Goal: Check status: Check status

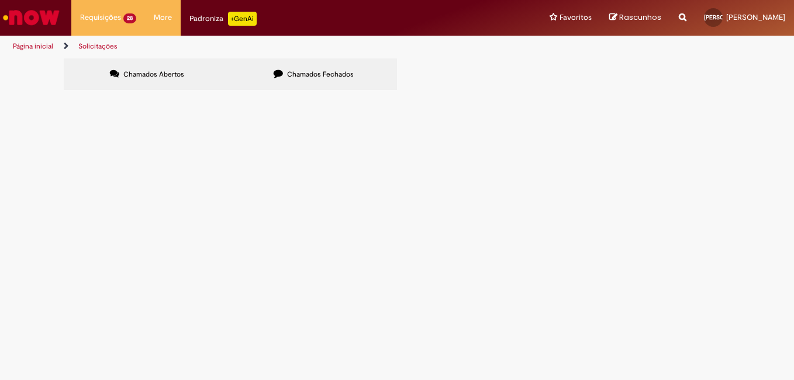
click at [146, 77] on span "Chamados Abertos" at bounding box center [153, 74] width 61 height 9
drag, startPoint x: 768, startPoint y: 105, endPoint x: 769, endPoint y: 119, distance: 13.5
click at [769, 94] on div "Chamados Abertos Chamados Fechados Itens solicitados Exportar como PDF Exportar…" at bounding box center [397, 76] width 794 height 35
click at [0, 0] on link "2" at bounding box center [0, 0] width 0 height 0
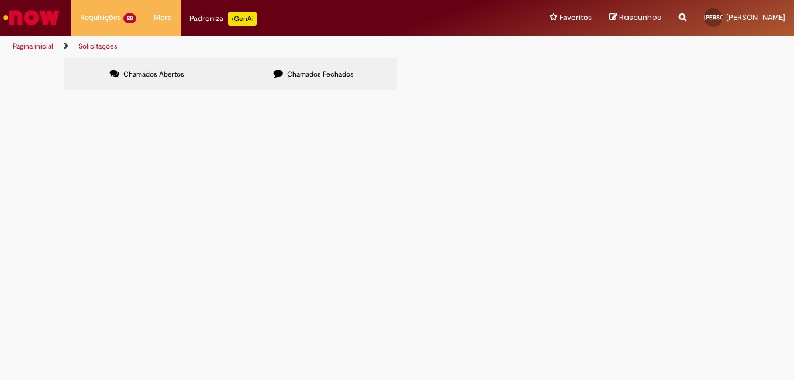
scroll to position [0, 0]
click at [0, 0] on span "R13434233" at bounding box center [0, 0] width 0 height 0
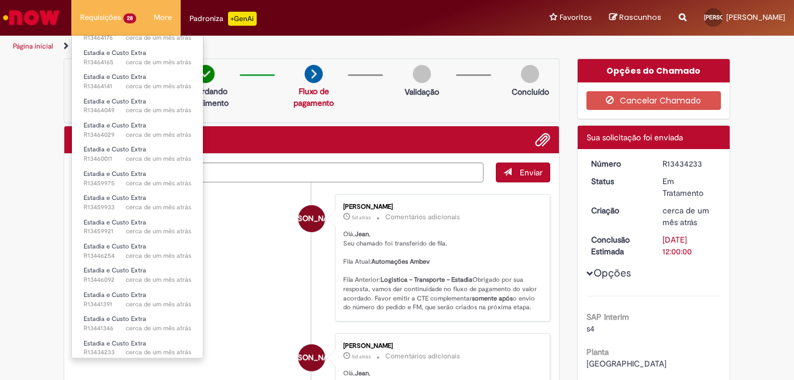
scroll to position [377, 0]
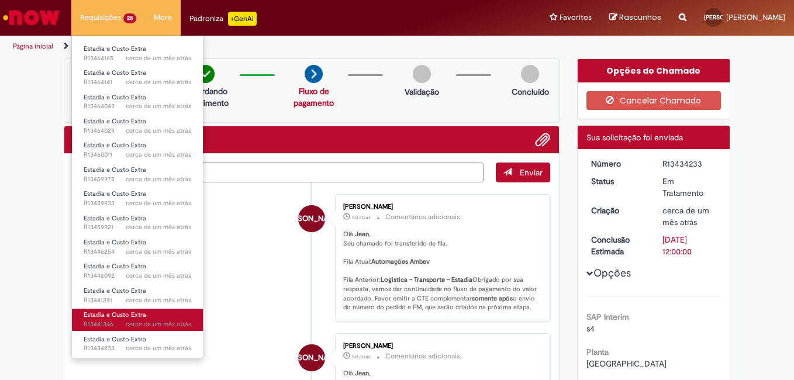
click at [129, 312] on span "Estadia e Custo Extra" at bounding box center [115, 315] width 63 height 9
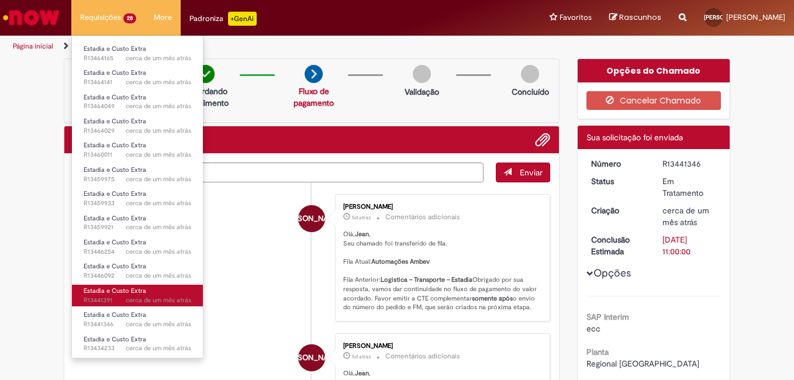
click at [119, 294] on span "Estadia e Custo Extra" at bounding box center [115, 291] width 63 height 9
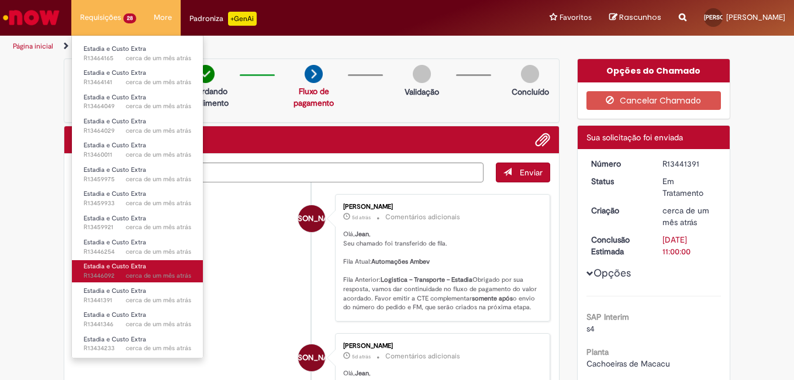
click at [122, 270] on span "Estadia e Custo Extra" at bounding box center [115, 266] width 63 height 9
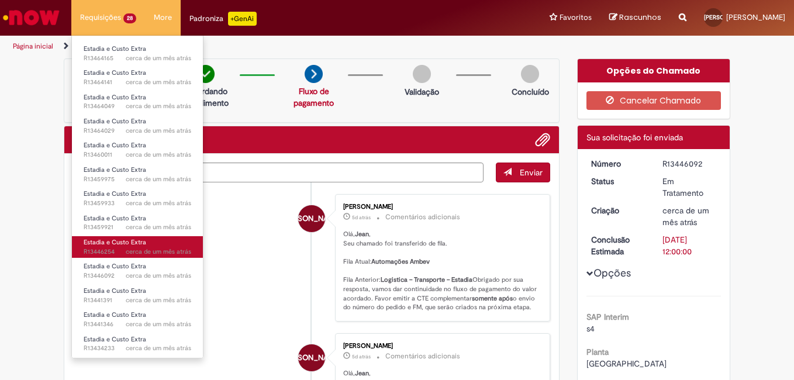
click at [123, 249] on span "cerca de um mês atrás cerca de um mês atrás R13446254" at bounding box center [138, 251] width 108 height 9
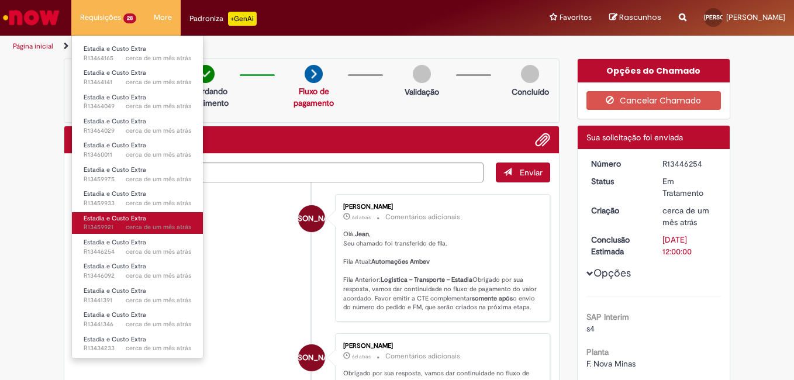
click at [113, 226] on span "cerca de um mês atrás cerca de um mês atrás R13459921" at bounding box center [138, 227] width 108 height 9
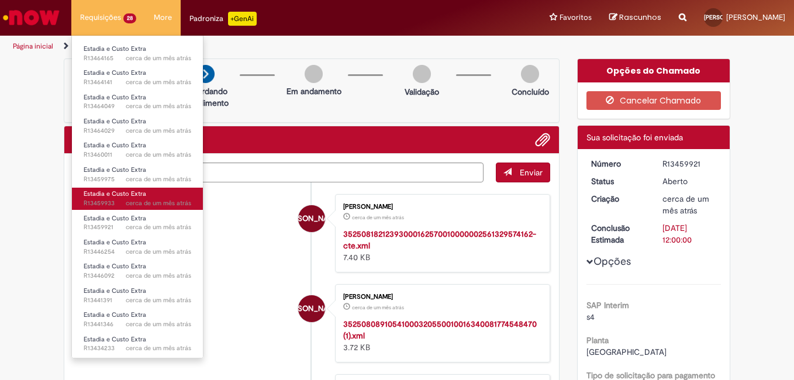
click at [111, 199] on span "cerca de um mês atrás cerca de um mês atrás R13459933" at bounding box center [138, 203] width 108 height 9
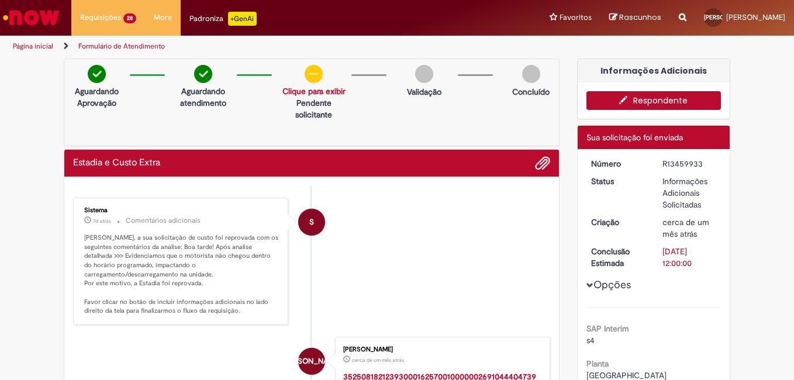
click at [620, 97] on icon "button" at bounding box center [627, 100] width 14 height 8
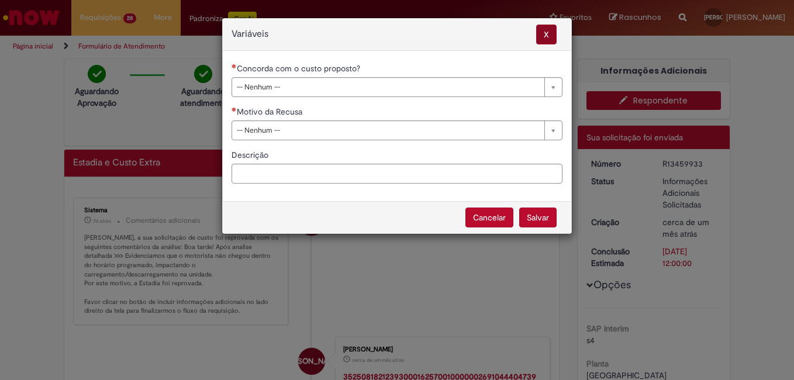
click at [541, 40] on span "X" at bounding box center [546, 35] width 20 height 20
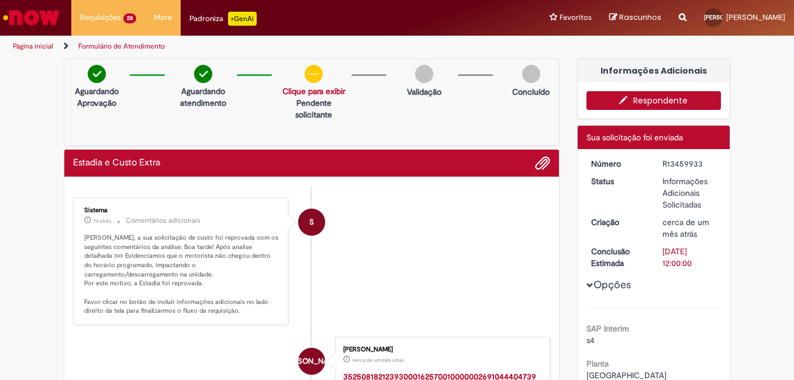
click at [628, 98] on icon "button" at bounding box center [627, 100] width 14 height 8
click at [658, 102] on button "Respondente" at bounding box center [654, 100] width 135 height 19
click at [608, 99] on button "Respondente" at bounding box center [654, 100] width 135 height 19
drag, startPoint x: 656, startPoint y: 98, endPoint x: 610, endPoint y: 101, distance: 46.3
click at [610, 101] on button "Respondente" at bounding box center [654, 100] width 135 height 19
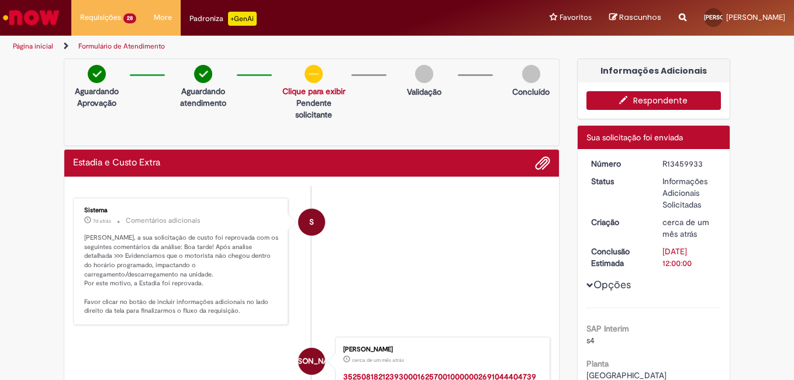
click at [610, 101] on button "Respondente" at bounding box center [654, 100] width 135 height 19
click at [633, 101] on div "**********" at bounding box center [397, 190] width 794 height 380
drag, startPoint x: 610, startPoint y: 101, endPoint x: 633, endPoint y: 101, distance: 22.8
click at [633, 101] on div "**********" at bounding box center [397, 190] width 794 height 380
drag, startPoint x: 633, startPoint y: 101, endPoint x: 617, endPoint y: 104, distance: 16.8
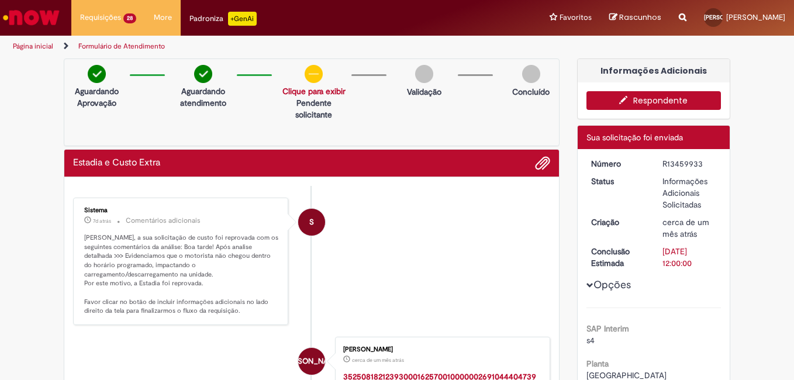
click at [620, 104] on icon "button" at bounding box center [627, 100] width 14 height 8
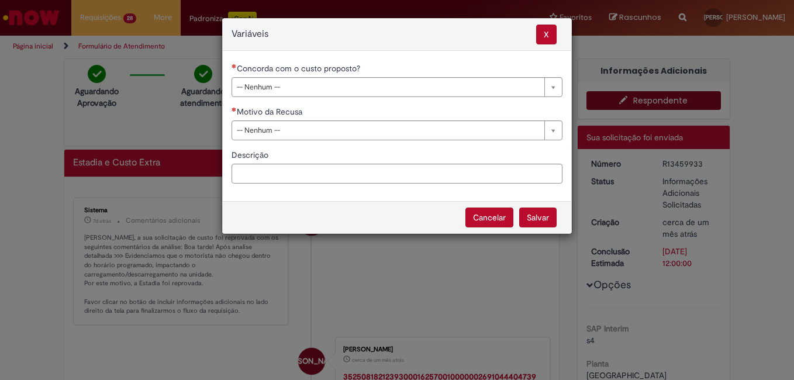
click at [109, 11] on div "**********" at bounding box center [397, 190] width 794 height 380
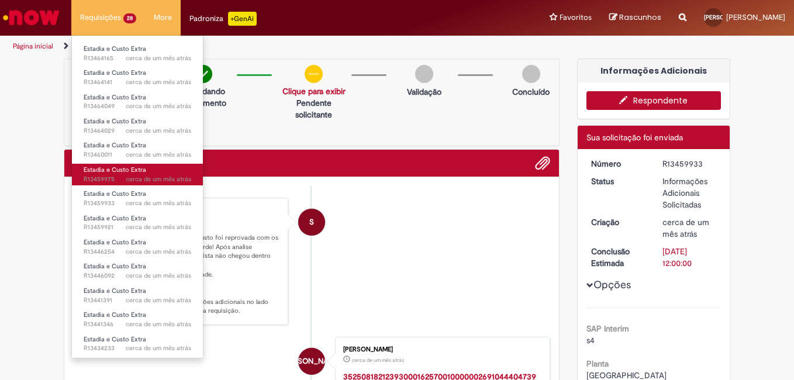
click at [126, 172] on span "Estadia e Custo Extra" at bounding box center [115, 170] width 63 height 9
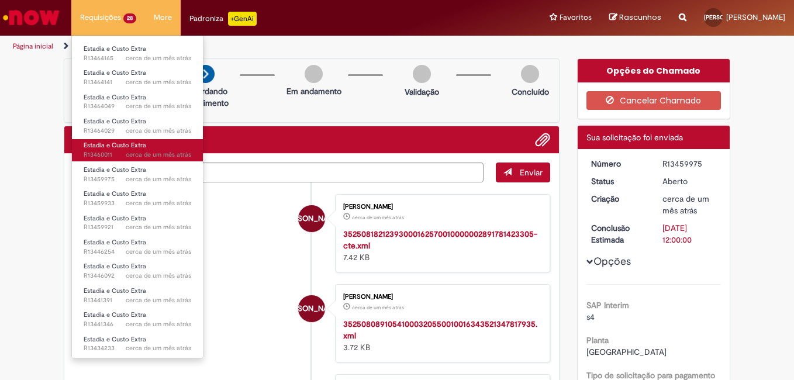
click at [128, 145] on span "Estadia e Custo Extra" at bounding box center [115, 145] width 63 height 9
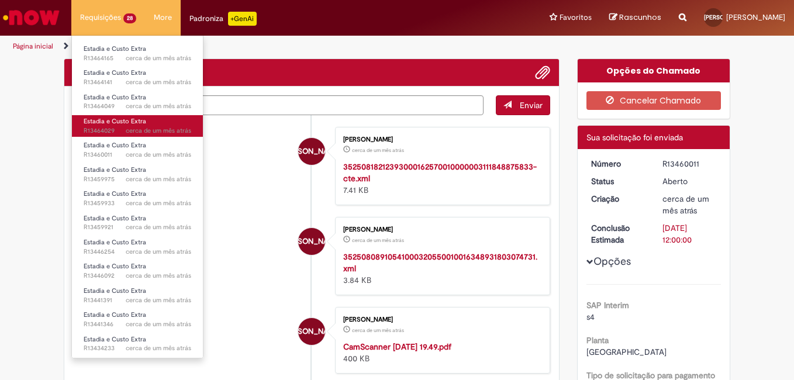
click at [121, 126] on span "cerca de um mês atrás cerca de um mês atrás R13464029" at bounding box center [138, 130] width 108 height 9
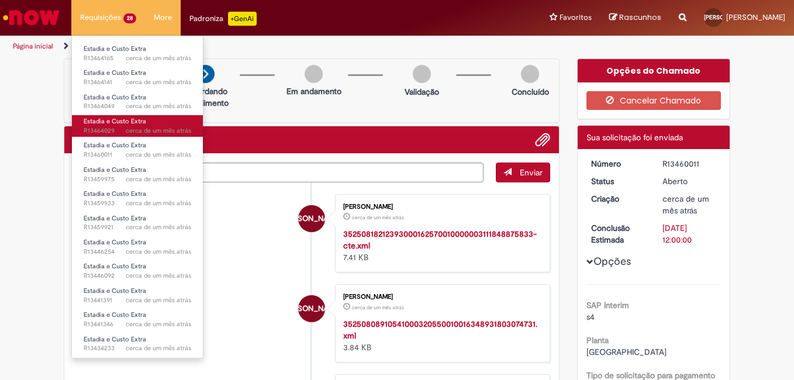
click at [121, 126] on span "cerca de um mês atrás cerca de um mês atrás R13464029" at bounding box center [138, 130] width 108 height 9
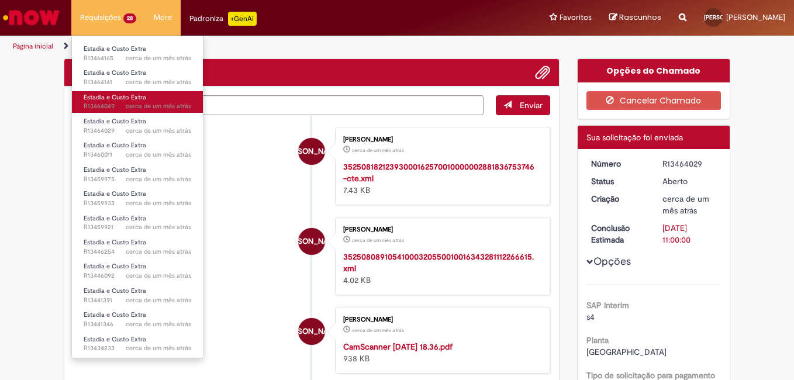
click at [112, 103] on span "cerca de um mês atrás cerca de um mês atrás R13464049" at bounding box center [138, 106] width 108 height 9
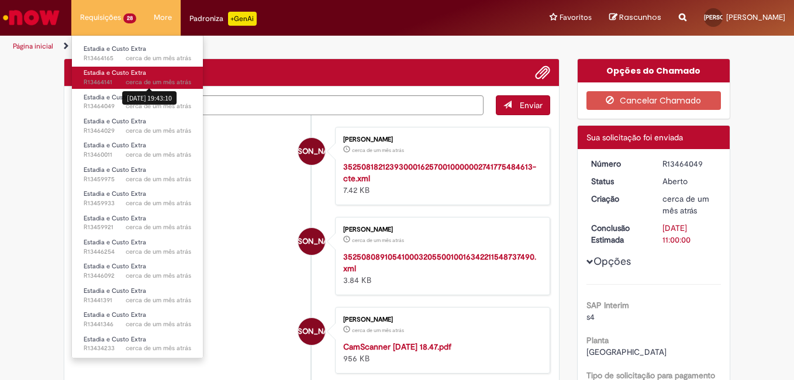
click at [132, 78] on span "cerca de um mês atrás" at bounding box center [159, 82] width 66 height 9
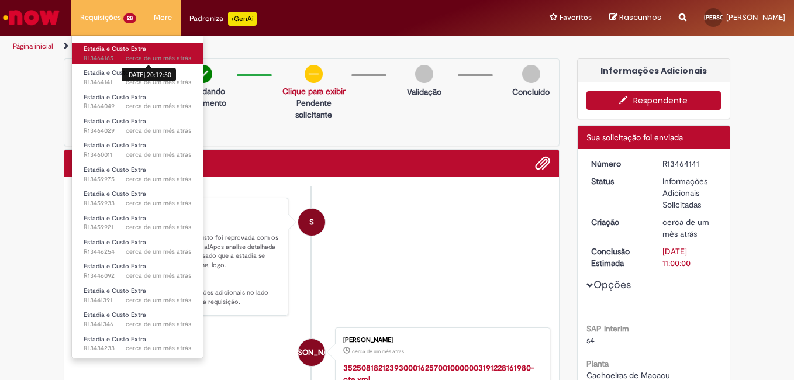
click at [130, 59] on span "cerca de um mês atrás" at bounding box center [159, 58] width 66 height 9
click at [116, 57] on span "cerca de um mês atrás cerca de um mês atrás [DATE] 20:12:50 R13464165" at bounding box center [138, 58] width 108 height 9
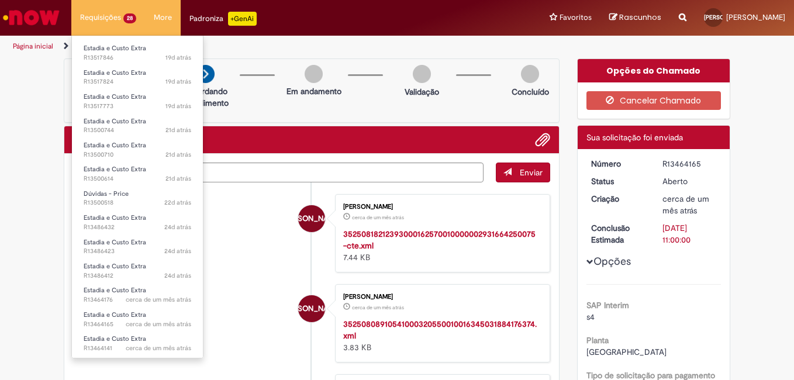
scroll to position [112, 0]
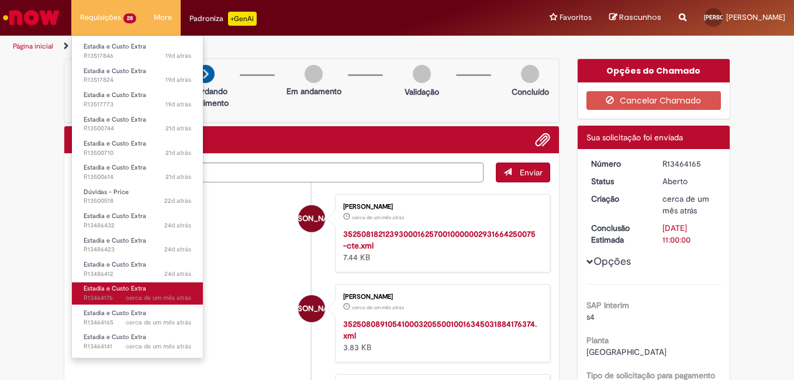
click at [126, 291] on span "Estadia e Custo Extra" at bounding box center [115, 288] width 63 height 9
click at [107, 288] on span "Estadia e Custo Extra" at bounding box center [115, 288] width 63 height 9
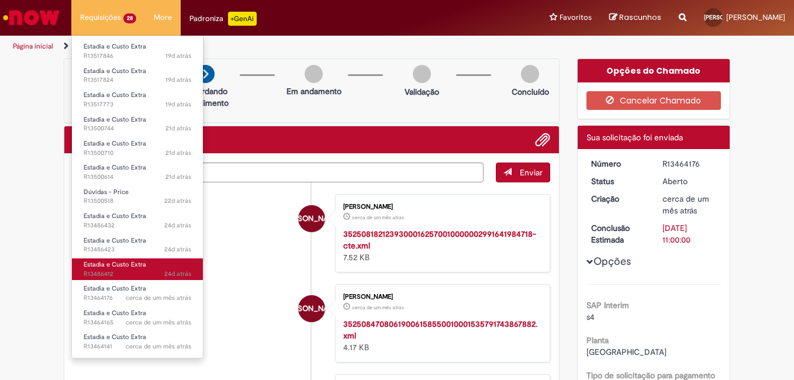
click at [111, 263] on span "Estadia e Custo Extra" at bounding box center [115, 264] width 63 height 9
click at [123, 265] on span "Estadia e Custo Extra" at bounding box center [115, 264] width 63 height 9
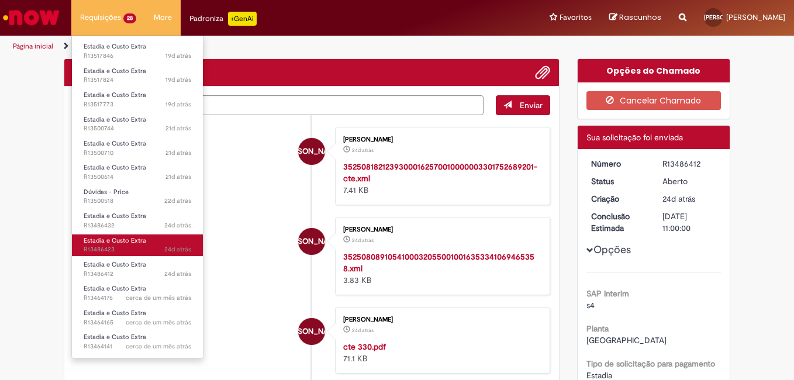
click at [110, 247] on span "24d atrás 24 dias atrás R13486423" at bounding box center [138, 249] width 108 height 9
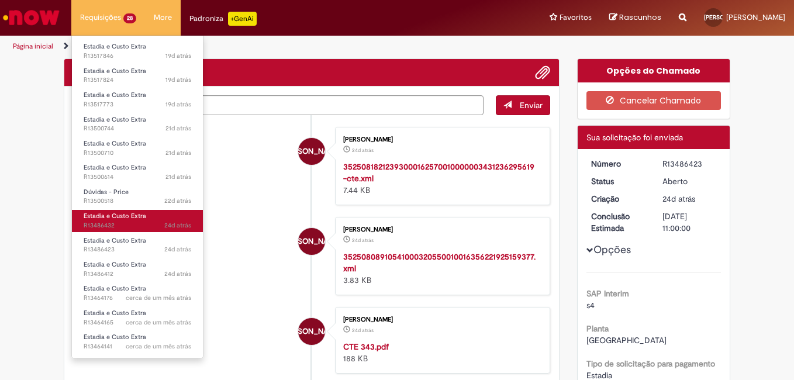
click at [109, 221] on span "24d atrás 24 dias atrás R13486432" at bounding box center [138, 225] width 108 height 9
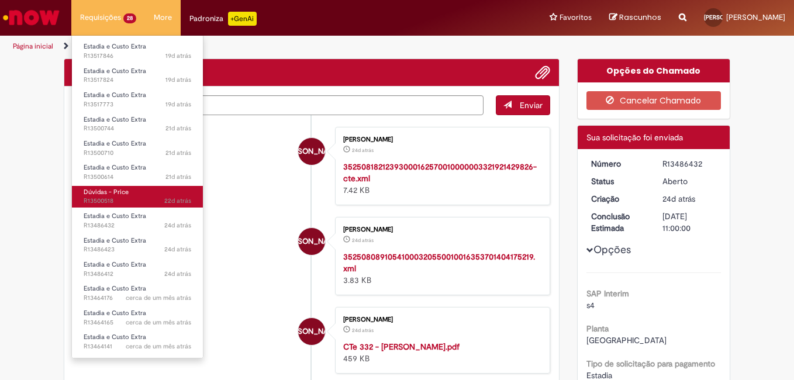
click at [113, 201] on span "22d atrás 22 dias atrás R13500518" at bounding box center [138, 201] width 108 height 9
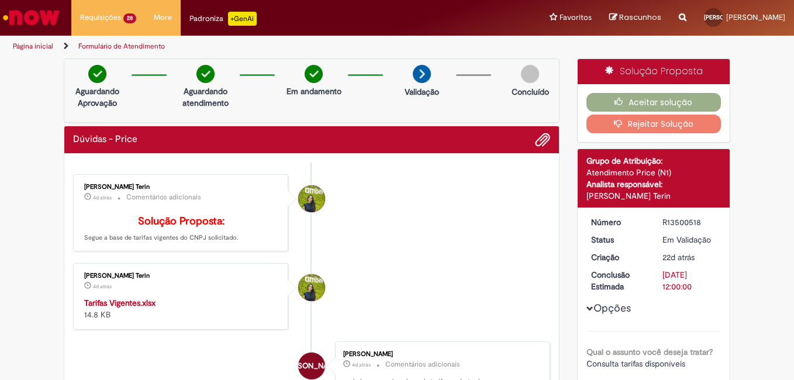
click at [106, 308] on strong "Tarifas Vigentes.xlsx" at bounding box center [119, 303] width 71 height 11
click at [459, 252] on li "[PERSON_NAME] Terin 4d atrás 4 dias atrás Comentários adicionais Solução Propos…" at bounding box center [311, 213] width 477 height 78
click at [659, 102] on button "Aceitar solução" at bounding box center [654, 102] width 135 height 19
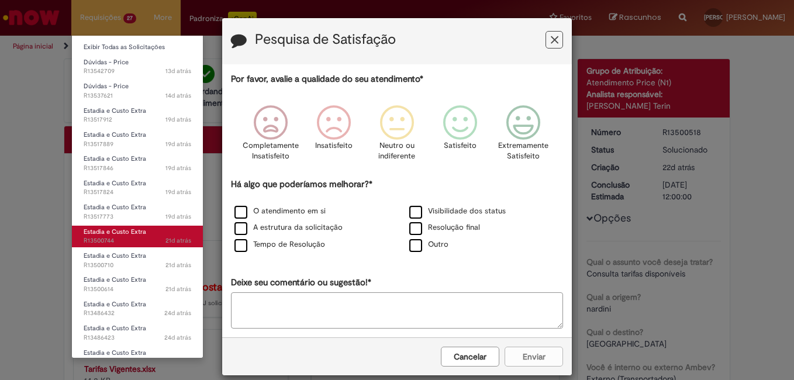
click at [119, 242] on span "21d atrás 21 dias atrás R13500744" at bounding box center [138, 240] width 108 height 9
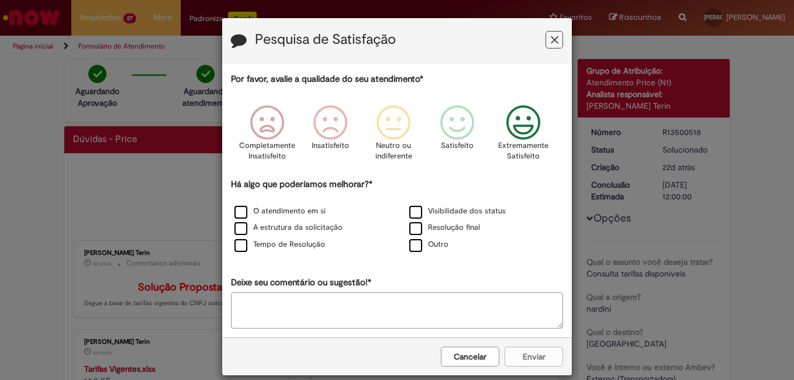
click at [520, 132] on icon "Feedback" at bounding box center [524, 122] width 44 height 35
